Goal: Task Accomplishment & Management: Manage account settings

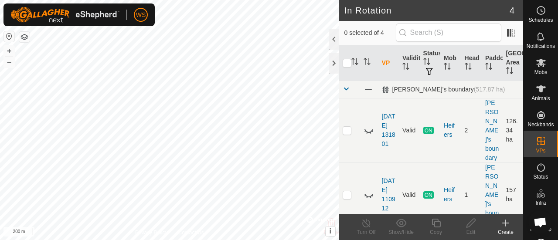
click at [461, 178] on td "1" at bounding box center [471, 195] width 20 height 64
click at [462, 125] on td "2" at bounding box center [471, 130] width 20 height 64
click at [444, 121] on div "Heifers" at bounding box center [451, 130] width 14 height 18
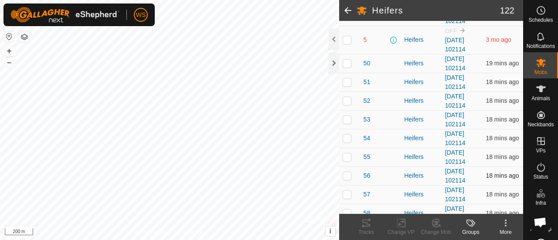
scroll to position [1394, 0]
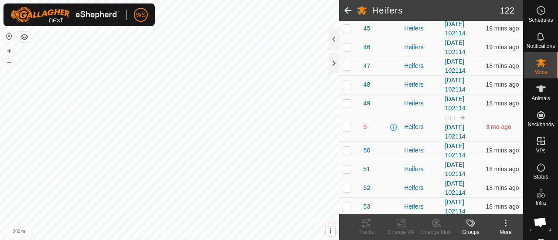
click at [348, 123] on p-checkbox at bounding box center [346, 126] width 9 height 7
click at [349, 123] on p-checkbox at bounding box center [346, 126] width 9 height 7
checkbox input "false"
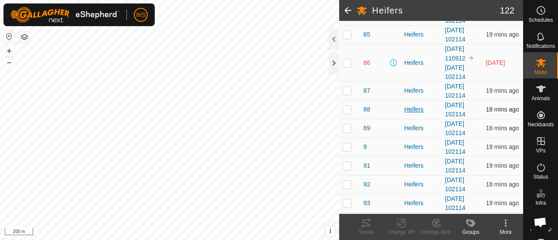
scroll to position [2127, 0]
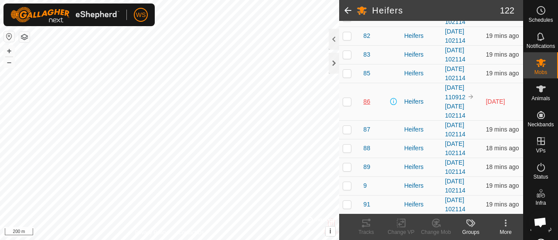
click at [366, 97] on span "86" at bounding box center [366, 101] width 7 height 9
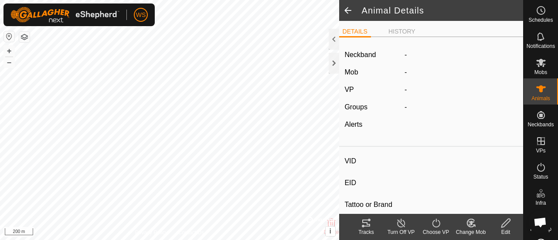
type input "86"
type input "-"
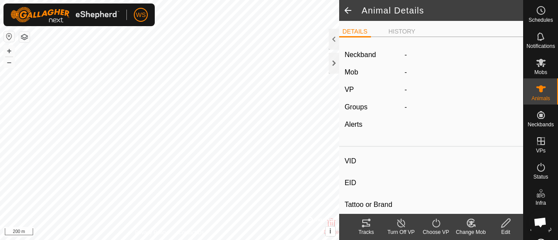
type input "-"
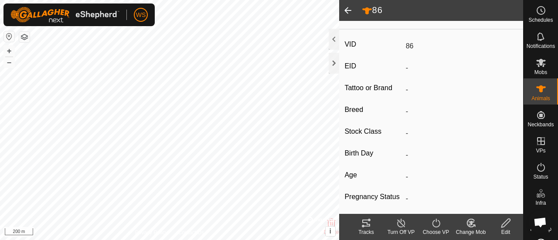
scroll to position [197, 0]
